Goal: Find contact information: Find contact information

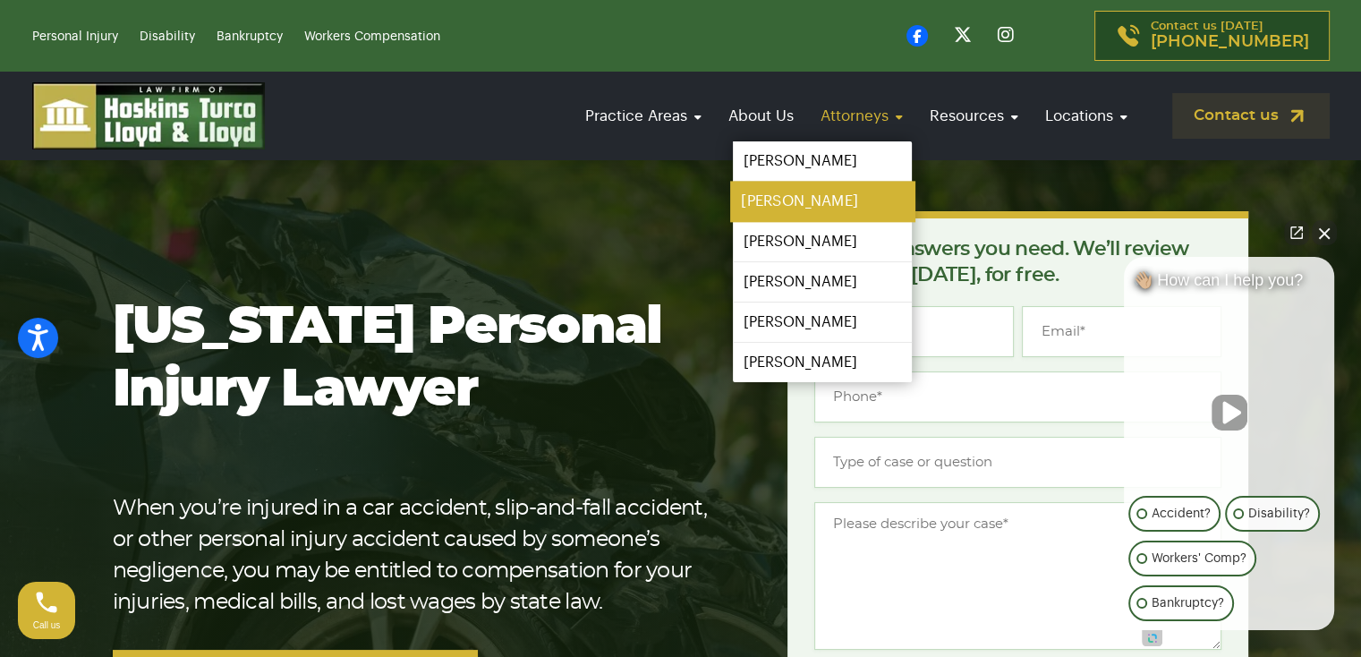
click at [838, 199] on link "[PERSON_NAME]" at bounding box center [822, 202] width 184 height 40
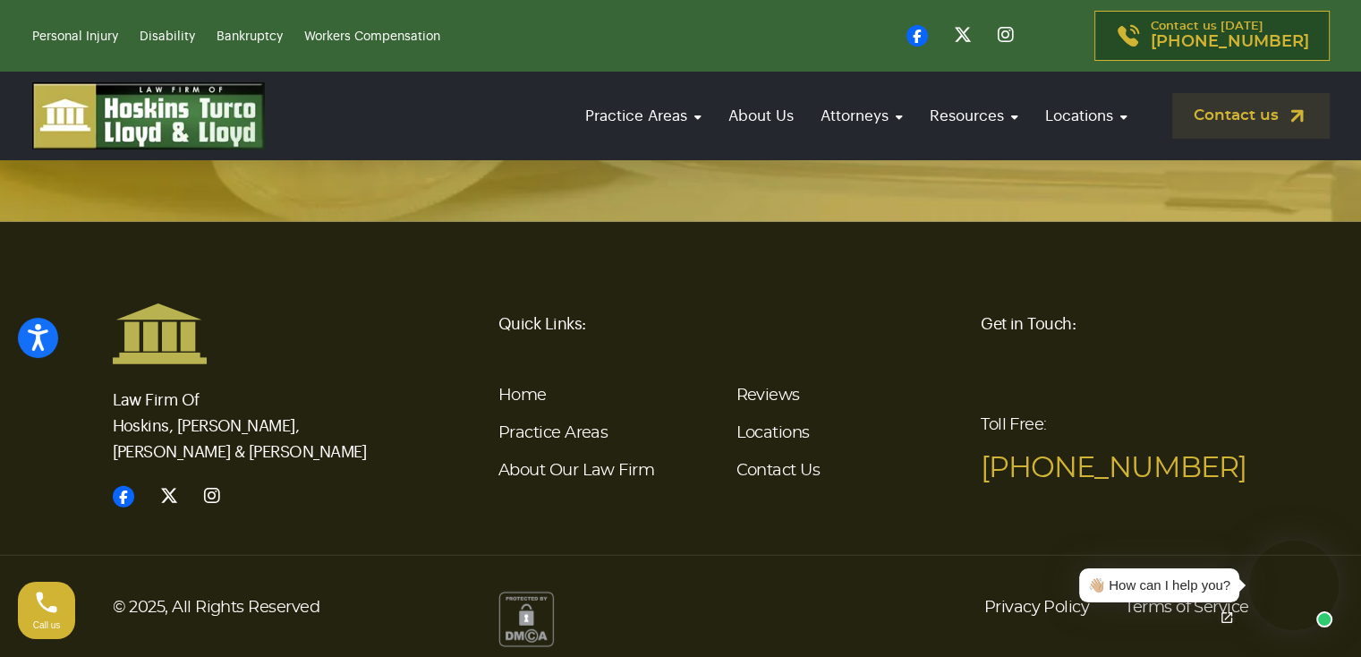
scroll to position [4653, 0]
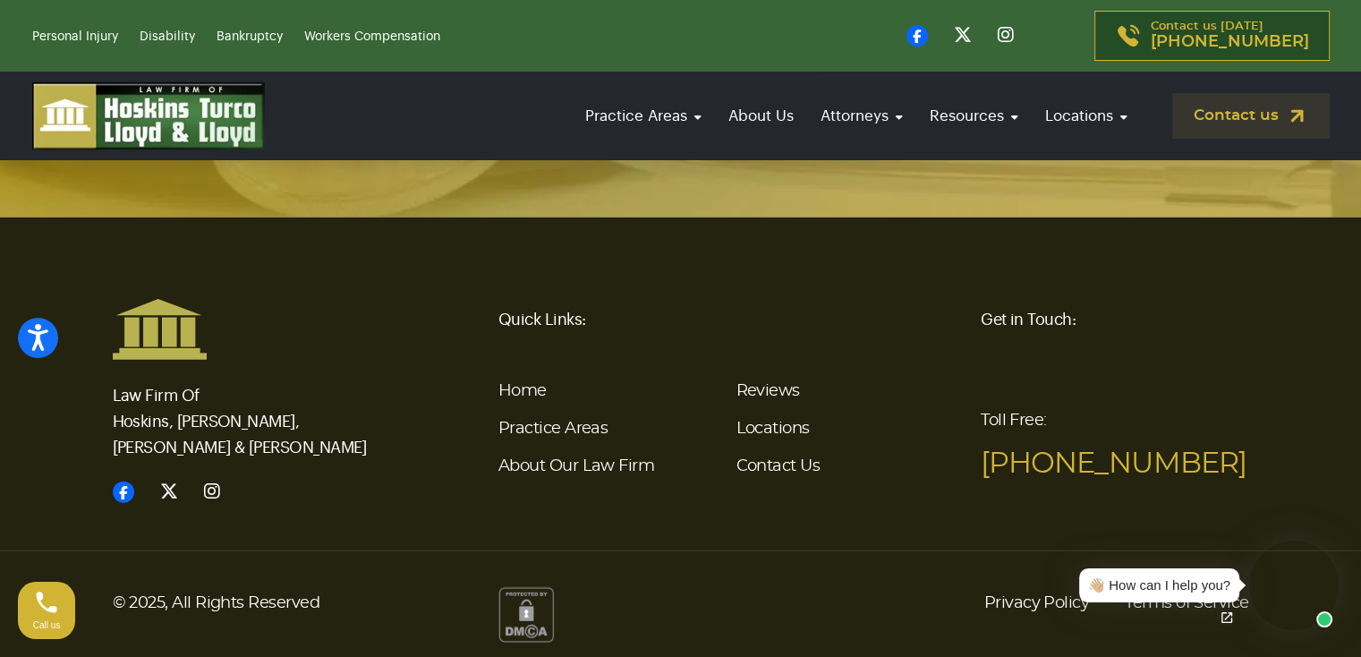
click at [1209, 579] on div "👋🏼 How can I help you?" at bounding box center [1159, 586] width 142 height 21
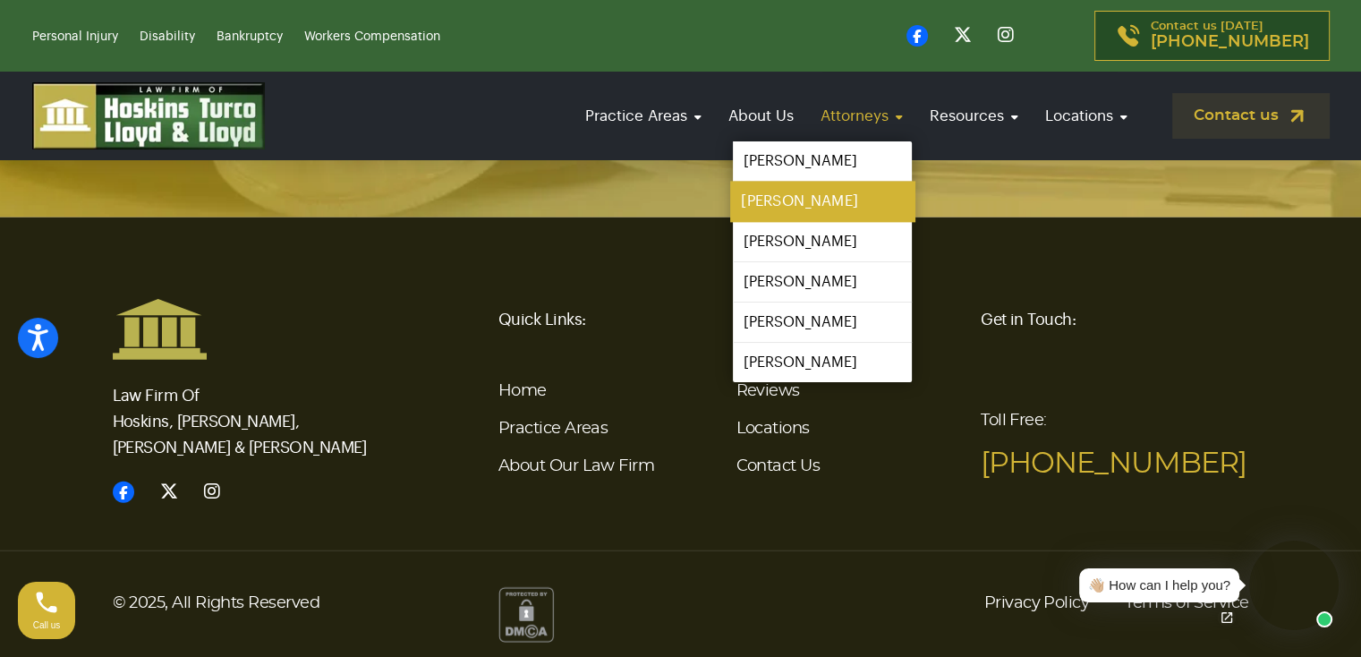
click at [784, 199] on link "[PERSON_NAME]" at bounding box center [822, 202] width 184 height 40
